Goal: Ask a question

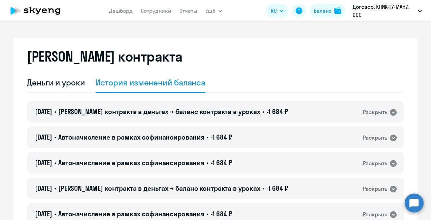
select select "english_adult_not_native_speaker"
click at [71, 80] on div "Деньги и уроки" at bounding box center [56, 82] width 58 height 11
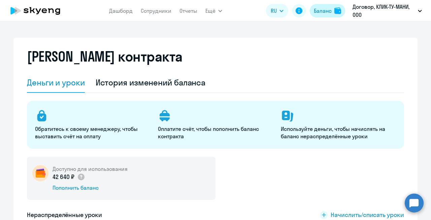
click at [324, 9] on div "Баланс" at bounding box center [323, 11] width 18 height 8
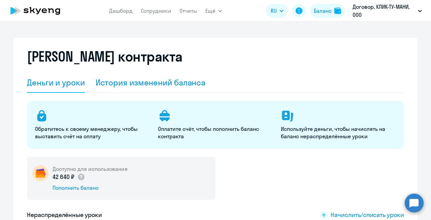
click at [113, 84] on div "История изменений баланса" at bounding box center [151, 82] width 110 height 11
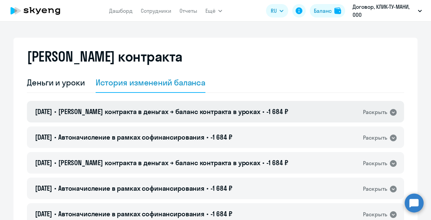
click at [394, 111] on icon at bounding box center [393, 112] width 7 height 7
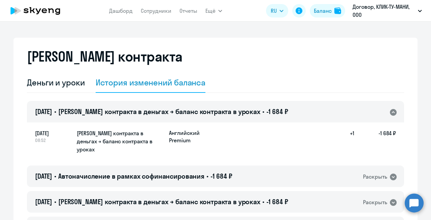
click at [393, 112] on icon at bounding box center [394, 112] width 8 height 8
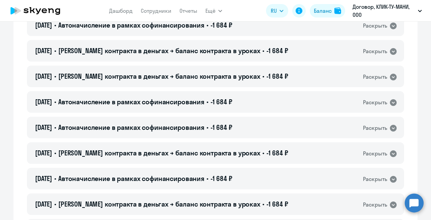
scroll to position [489, 0]
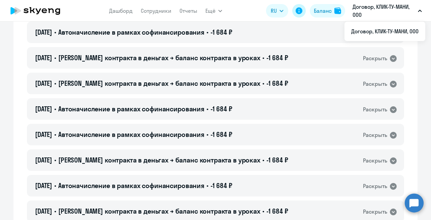
click at [301, 9] on icon at bounding box center [299, 10] width 7 height 7
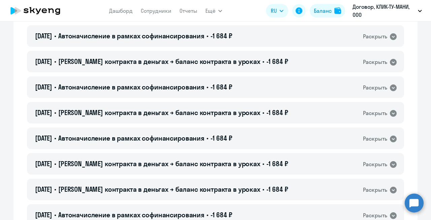
scroll to position [382, 0]
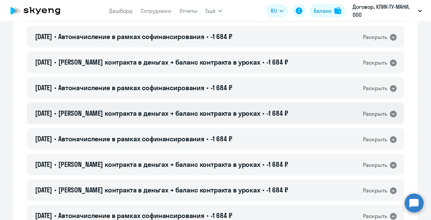
click at [393, 113] on icon at bounding box center [393, 114] width 7 height 7
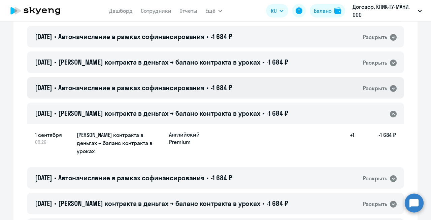
click at [393, 88] on icon at bounding box center [394, 89] width 8 height 8
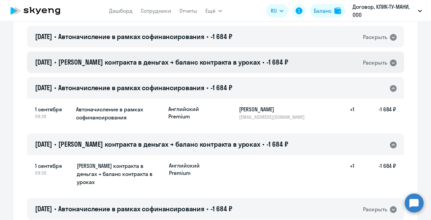
click at [393, 62] on icon at bounding box center [393, 63] width 7 height 7
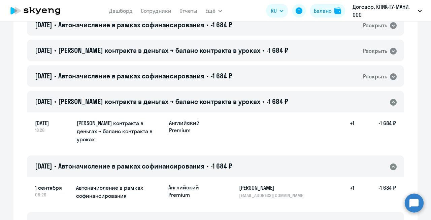
scroll to position [325, 0]
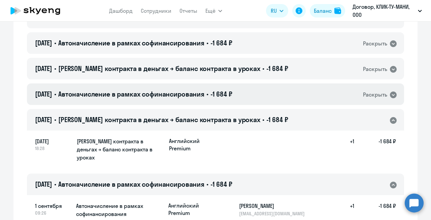
click at [395, 92] on icon at bounding box center [393, 95] width 7 height 7
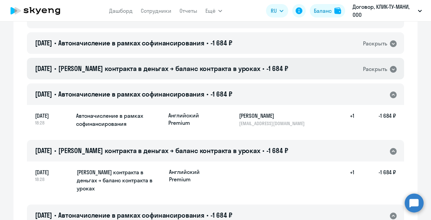
click at [394, 69] on icon at bounding box center [394, 69] width 8 height 8
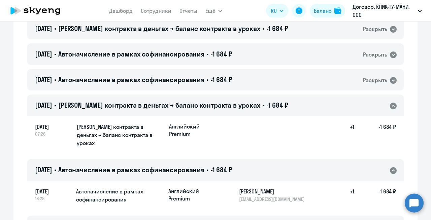
scroll to position [283, 0]
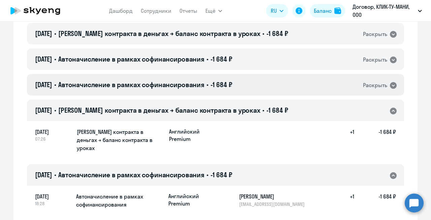
click at [392, 86] on icon at bounding box center [393, 85] width 7 height 7
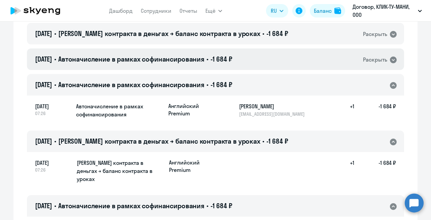
click at [395, 58] on icon at bounding box center [393, 60] width 7 height 7
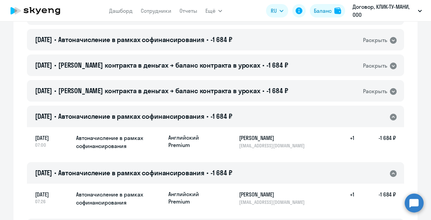
scroll to position [224, 0]
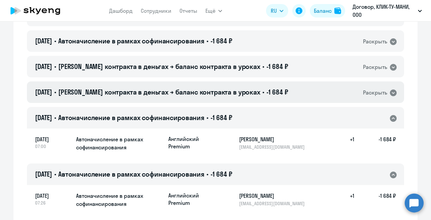
click at [394, 92] on icon at bounding box center [393, 93] width 7 height 7
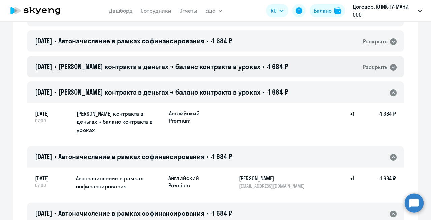
click at [395, 67] on icon at bounding box center [393, 67] width 7 height 7
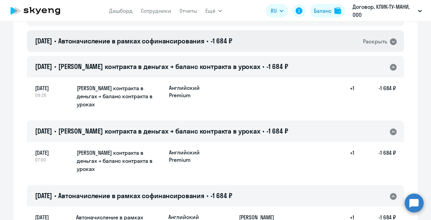
click at [394, 42] on icon at bounding box center [394, 42] width 8 height 8
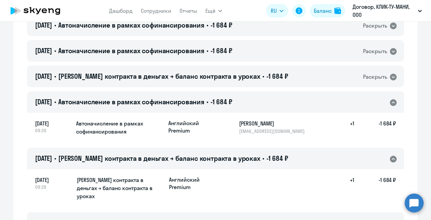
scroll to position [160, 0]
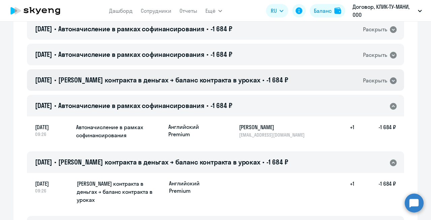
click at [393, 81] on icon at bounding box center [393, 80] width 7 height 7
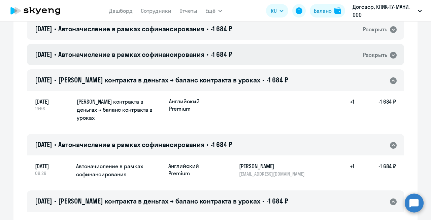
click at [395, 56] on icon at bounding box center [393, 55] width 7 height 7
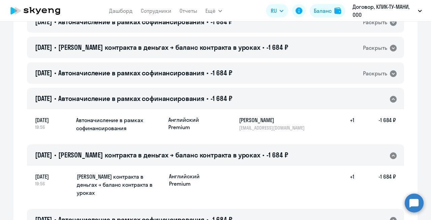
scroll to position [100, 0]
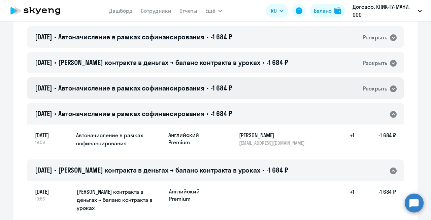
click at [393, 88] on icon at bounding box center [393, 89] width 7 height 7
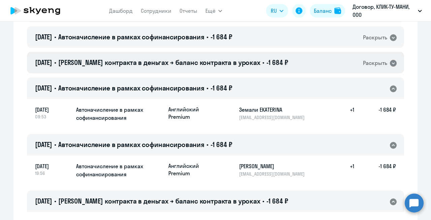
click at [393, 60] on icon at bounding box center [393, 63] width 7 height 7
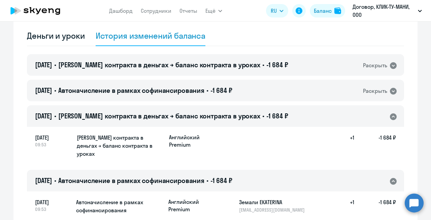
scroll to position [46, 0]
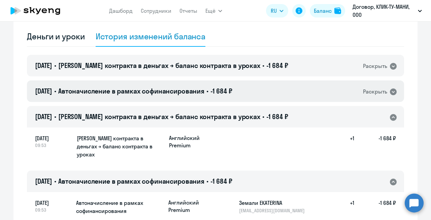
click at [393, 93] on icon at bounding box center [393, 92] width 7 height 7
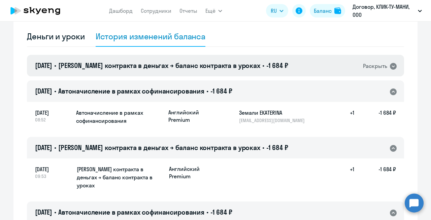
click at [395, 66] on icon at bounding box center [393, 66] width 7 height 7
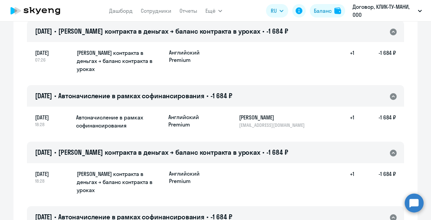
scroll to position [743, 0]
click at [412, 202] on circle at bounding box center [414, 203] width 19 height 19
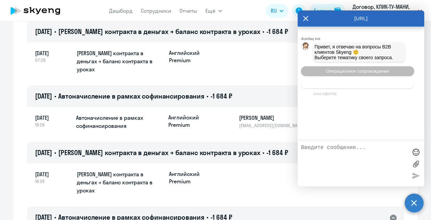
click at [365, 86] on span "Тематики документооборот" at bounding box center [358, 83] width 56 height 5
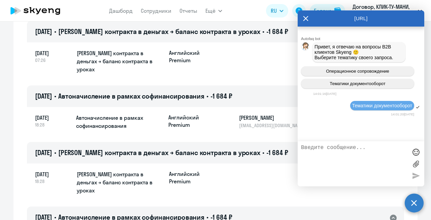
scroll to position [38, 0]
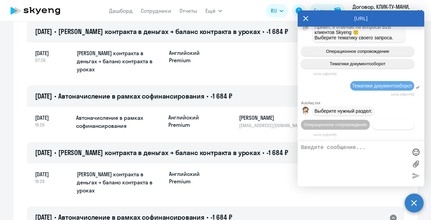
click at [376, 123] on span "Документооборот" at bounding box center [394, 124] width 36 height 5
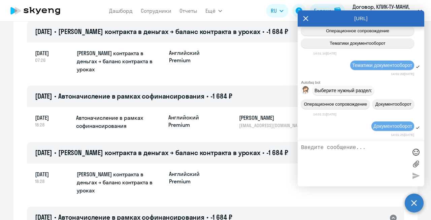
scroll to position [152, 0]
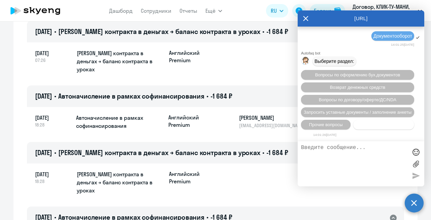
click at [365, 123] on span "Нет нужной категории" at bounding box center [384, 124] width 45 height 5
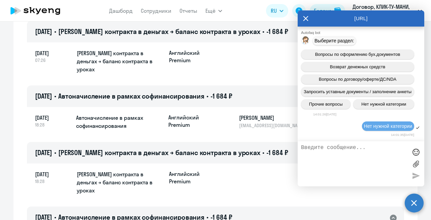
click at [342, 154] on textarea at bounding box center [354, 164] width 106 height 38
click at [330, 150] on textarea at bounding box center [354, 164] width 106 height 38
paste textarea "Счет-фактура № 17397"
drag, startPoint x: 338, startPoint y: 154, endPoint x: 299, endPoint y: 153, distance: 39.1
click at [299, 153] on div "добрый день. в счете фактуре Счет-фактура № 17397" at bounding box center [361, 164] width 127 height 45
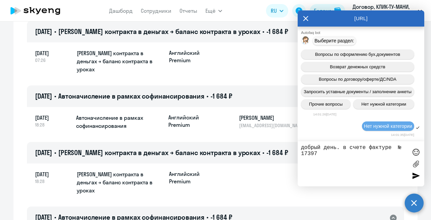
click at [320, 155] on textarea "добрый день. в счете фактуре № 17397" at bounding box center [354, 164] width 106 height 38
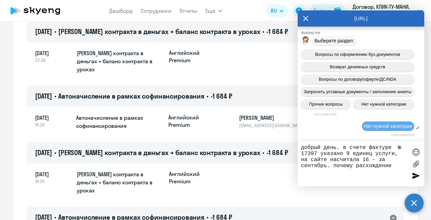
type textarea "добрый день. в счете фактуре № 17397 указано 9 единиц услуги, на сайте насчитал…"
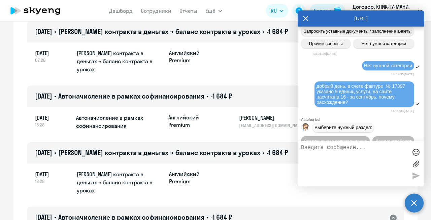
scroll to position [267, 0]
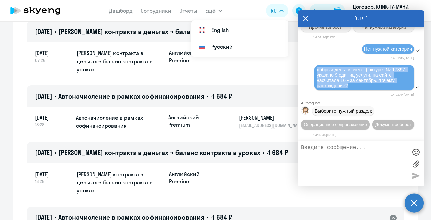
drag, startPoint x: 352, startPoint y: 70, endPoint x: 315, endPoint y: 54, distance: 40.7
click at [315, 65] on div "добрый день. в счете фактуре № 17397 указано 9 единиц услуги, на сайте насчитал…" at bounding box center [365, 78] width 100 height 26
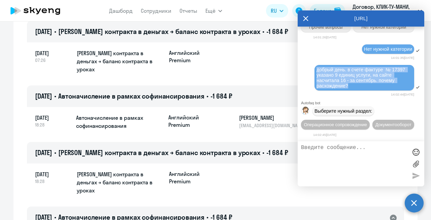
copy span "добрый день. в счете фактуре № 17397 указано 9 единиц услуги, на сайте насчитал…"
click at [355, 122] on span "Операционное сопровождение" at bounding box center [335, 124] width 63 height 5
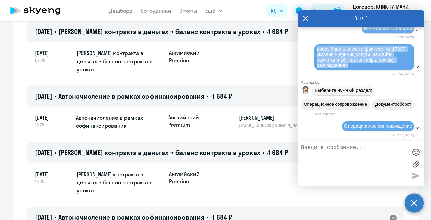
scroll to position [330, 0]
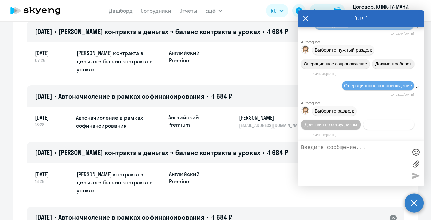
click at [385, 123] on span "Действия с балансом" at bounding box center [389, 124] width 44 height 5
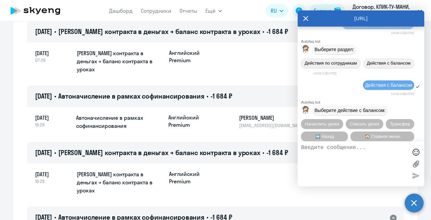
scroll to position [406, 0]
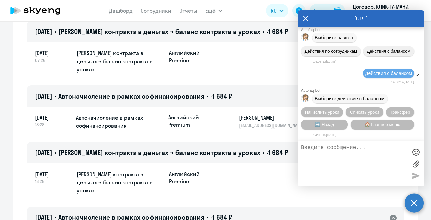
click at [357, 149] on textarea at bounding box center [354, 164] width 106 height 38
paste textarea "добрый день. в счете фактуре № 17397 указано 9 единиц услуги, на сайте насчитал…"
type textarea "добрый день. в счете фактуре № 17397 указано 9 единиц услуги, на сайте насчитал…"
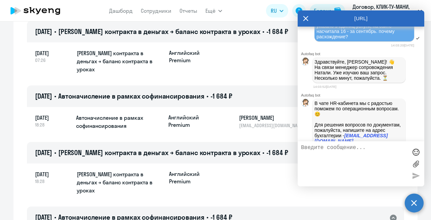
scroll to position [551, 0]
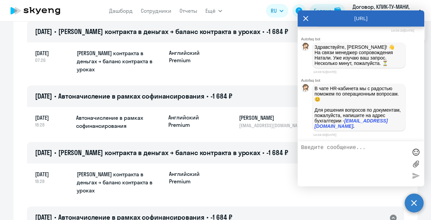
click at [320, 153] on textarea at bounding box center [354, 164] width 106 height 38
click at [310, 152] on textarea at bounding box center [354, 164] width 106 height 38
type textarea "есть ли уже информация?"
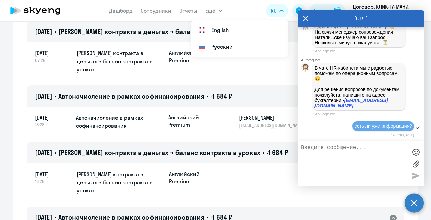
scroll to position [572, 0]
click at [340, 151] on textarea at bounding box center [354, 164] width 106 height 38
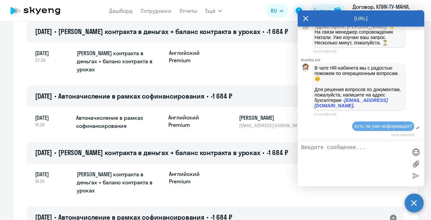
click at [202, 42] on div "[DATE] 07:26 Баланс контракта в деньгах → баланс контракта в уроках Английский …" at bounding box center [215, 62] width 377 height 40
click at [160, 10] on link "Сотрудники" at bounding box center [156, 10] width 31 height 7
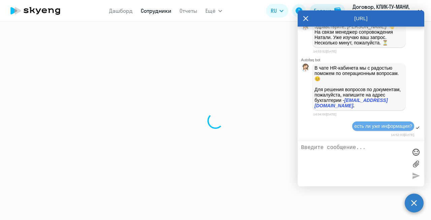
select select "30"
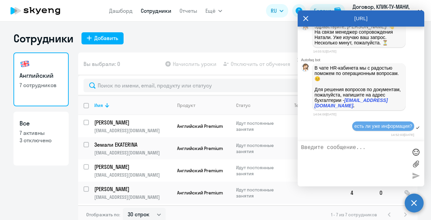
click at [306, 20] on icon at bounding box center [305, 18] width 5 height 16
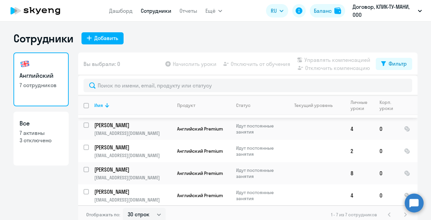
scroll to position [4, 0]
